Goal: Navigation & Orientation: Find specific page/section

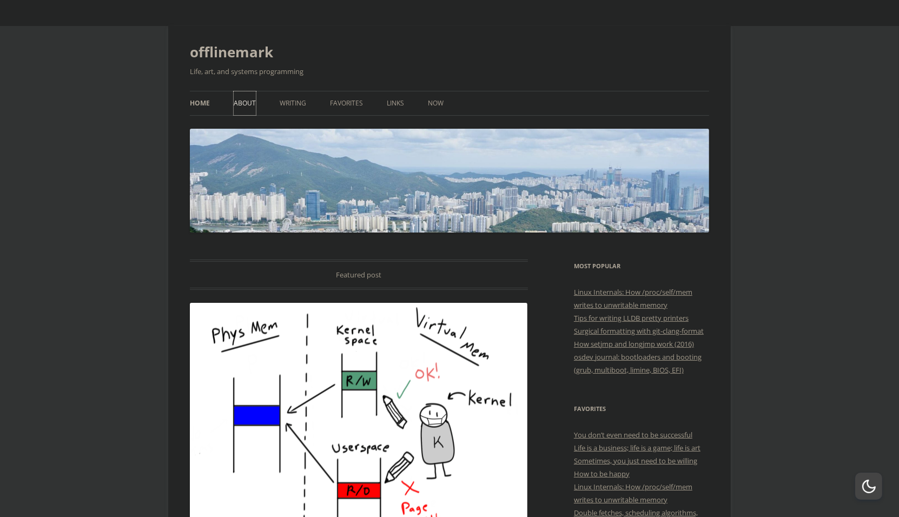
click at [256, 91] on link "About" at bounding box center [245, 103] width 22 height 24
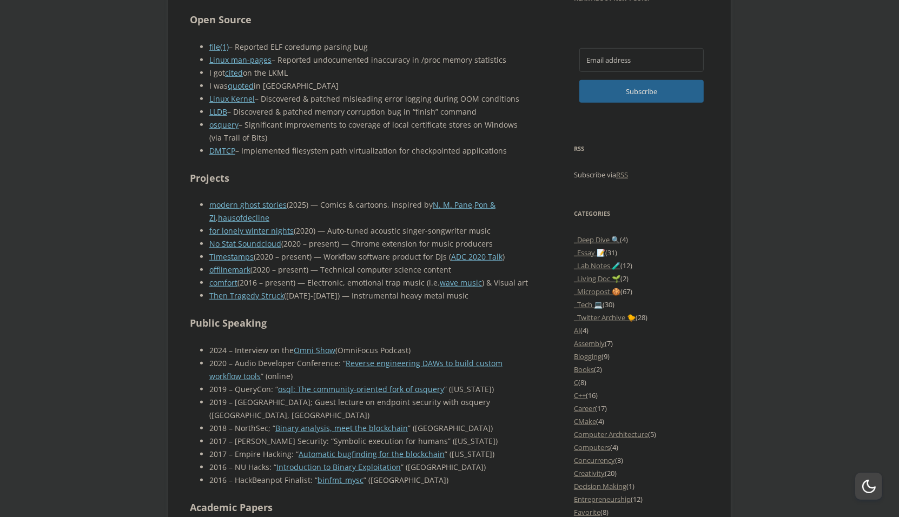
scroll to position [749, 0]
